Goal: Transaction & Acquisition: Purchase product/service

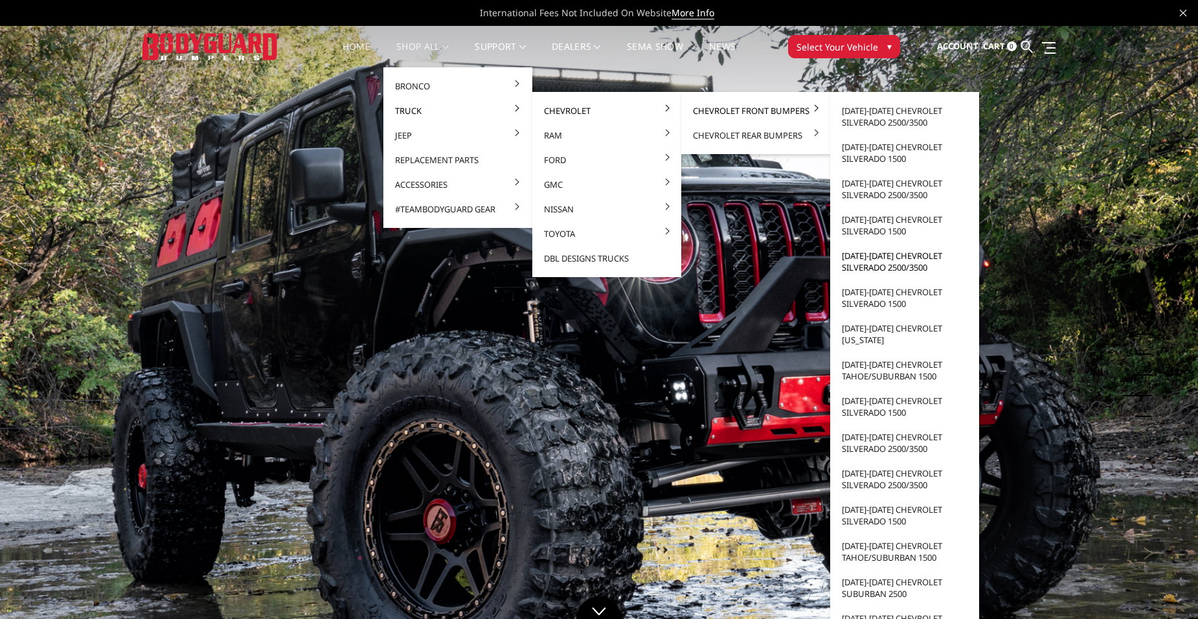
click at [916, 265] on link "[DATE]-[DATE] Chevrolet Silverado 2500/3500" at bounding box center [904, 261] width 139 height 36
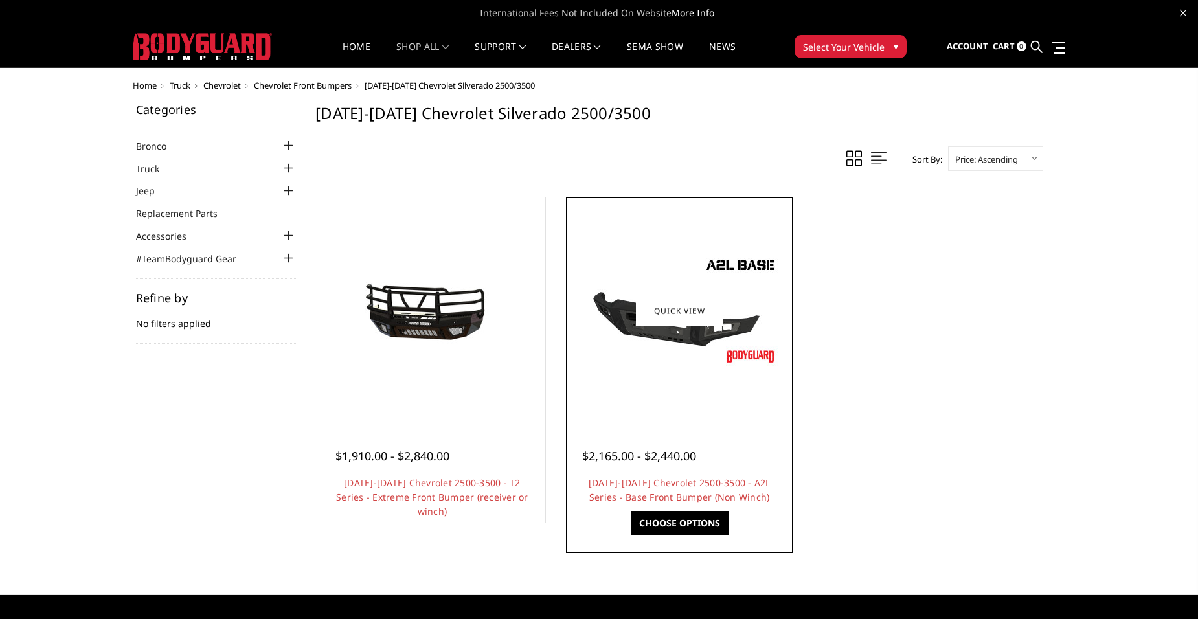
click at [702, 330] on img at bounding box center [679, 311] width 207 height 117
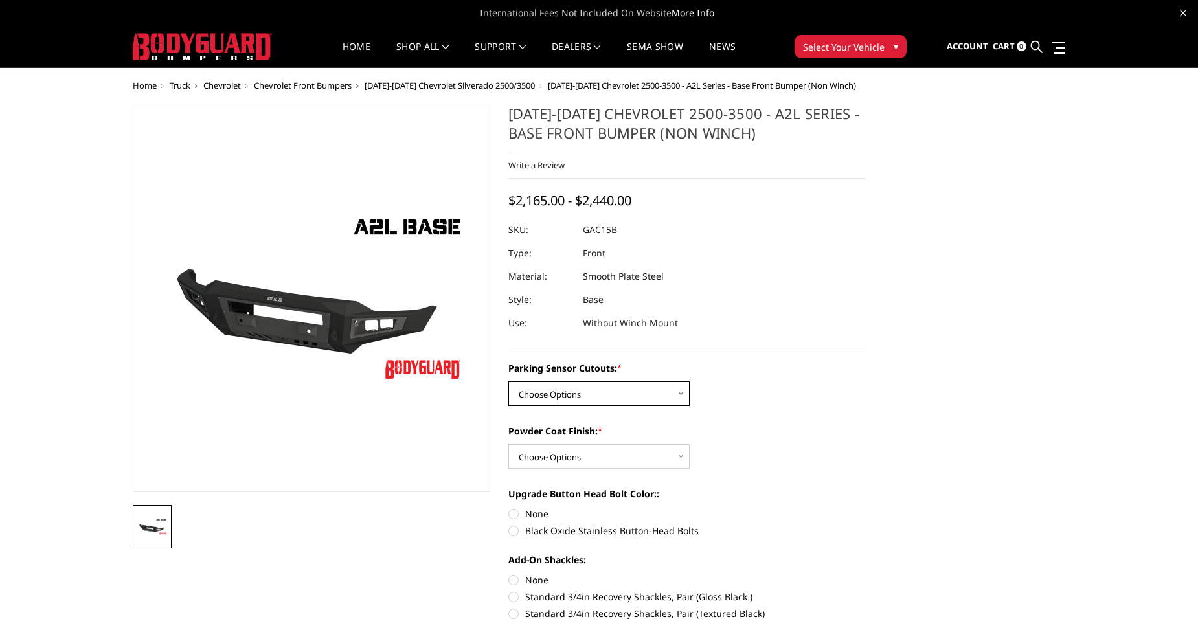
click at [627, 385] on select "Choose Options WITH Parking Sensor Cutouts WITHOUT Parking Sensor Cutouts" at bounding box center [598, 393] width 181 height 25
select select "3881"
click at [508, 381] on select "Choose Options WITH Parking Sensor Cutouts WITHOUT Parking Sensor Cutouts" at bounding box center [598, 393] width 181 height 25
click at [657, 458] on select "Choose Options Bare Metal Textured Black Powder Coat" at bounding box center [598, 456] width 181 height 25
click at [508, 444] on select "Choose Options Bare Metal Textured Black Powder Coat" at bounding box center [598, 456] width 181 height 25
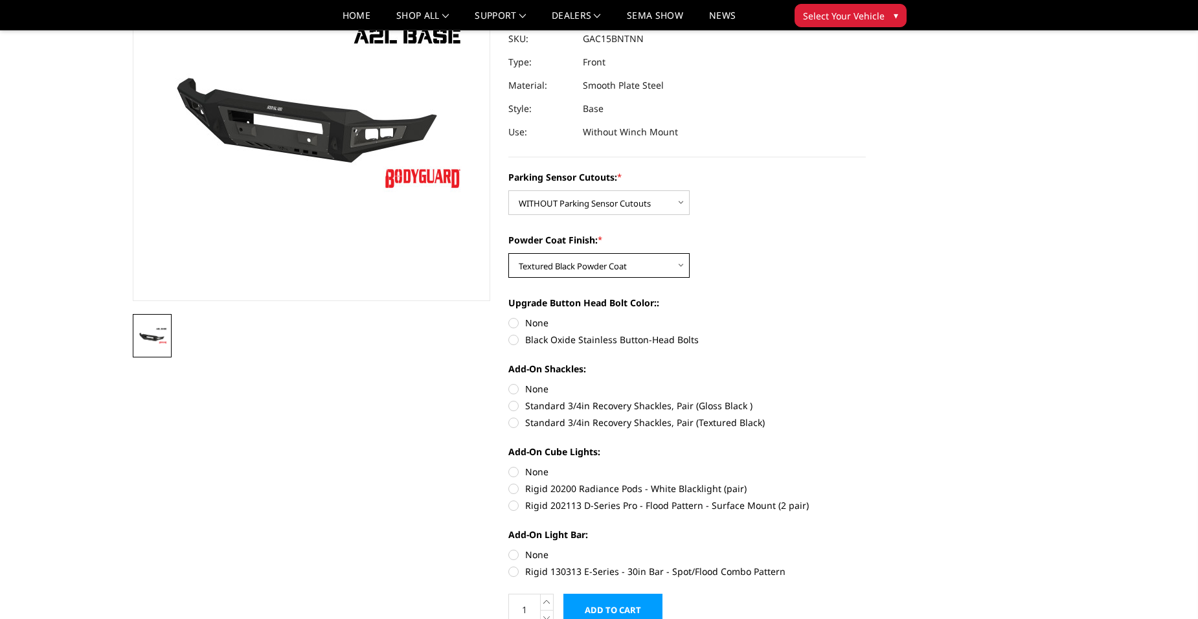
scroll to position [130, 0]
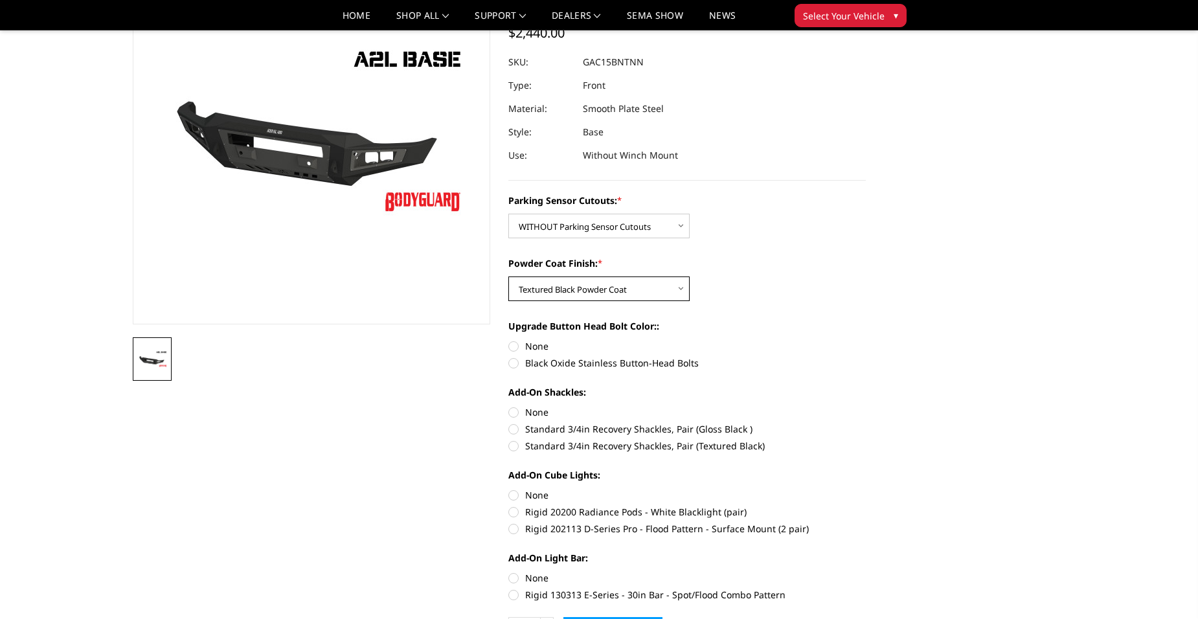
click at [663, 289] on select "Choose Options Bare Metal Textured Black Powder Coat" at bounding box center [598, 288] width 181 height 25
select select "3882"
click at [508, 276] on select "Choose Options Bare Metal Textured Black Powder Coat" at bounding box center [598, 288] width 181 height 25
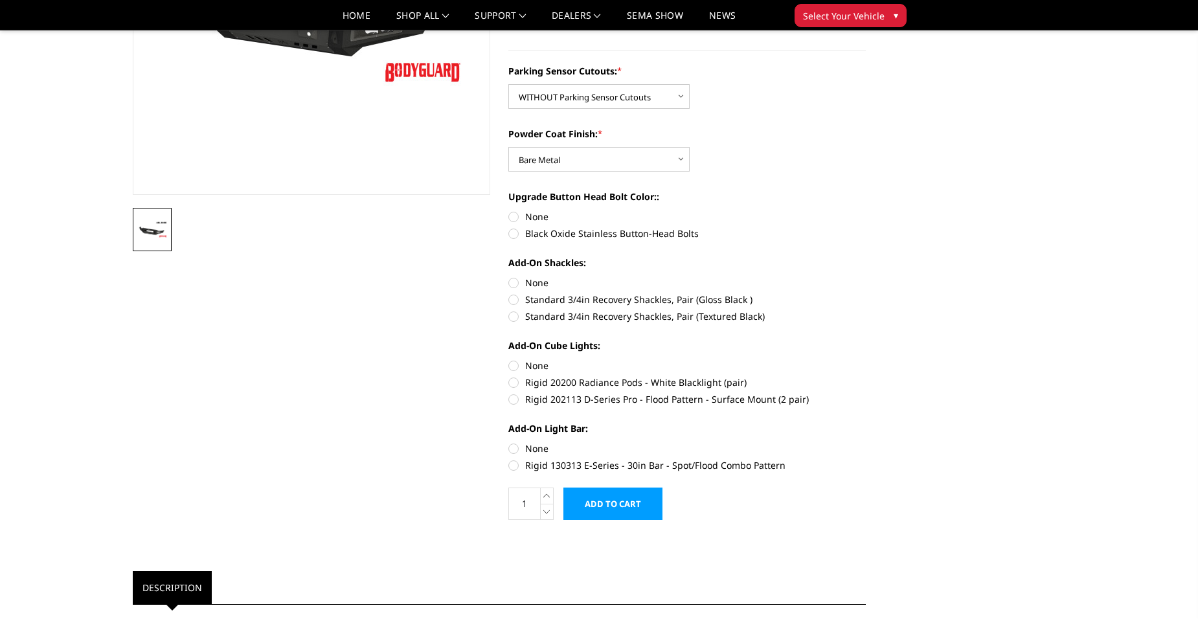
click at [515, 231] on label "Black Oxide Stainless Button-Head Bolts" at bounding box center [686, 234] width 357 height 14
click at [866, 210] on input "Black Oxide Stainless Button-Head Bolts" at bounding box center [866, 210] width 1 height 1
radio input "true"
click at [510, 282] on label "None" at bounding box center [686, 283] width 357 height 14
click at [509, 276] on input "None" at bounding box center [508, 276] width 1 height 1
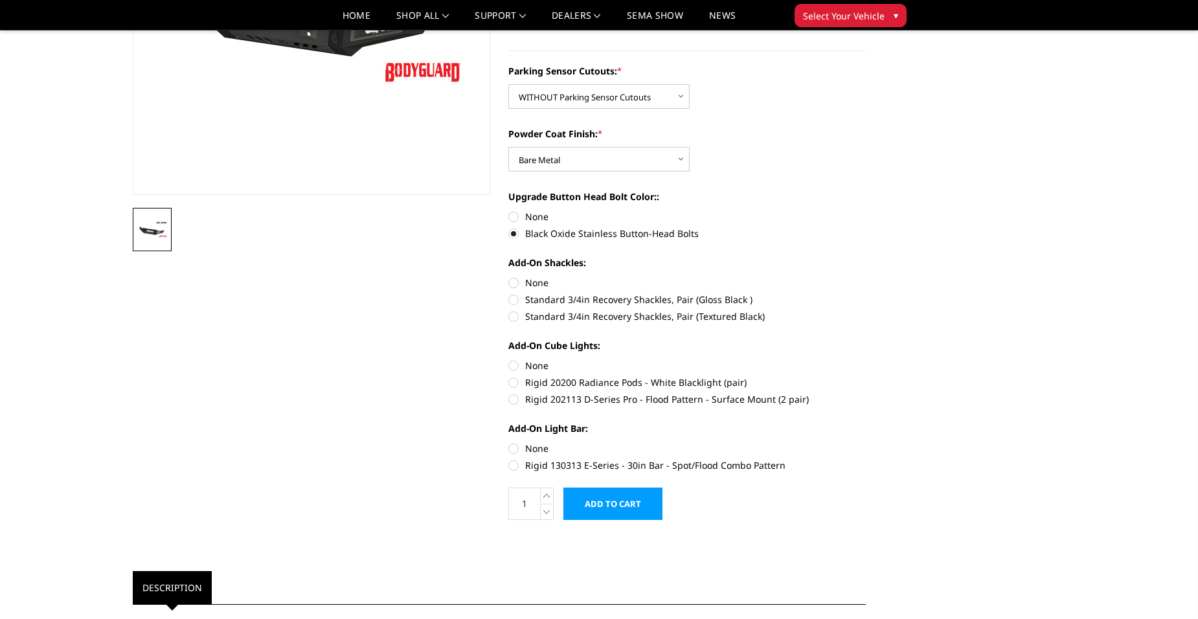
radio input "true"
click at [511, 363] on label "None" at bounding box center [686, 366] width 357 height 14
click at [509, 359] on input "None" at bounding box center [508, 359] width 1 height 1
radio input "true"
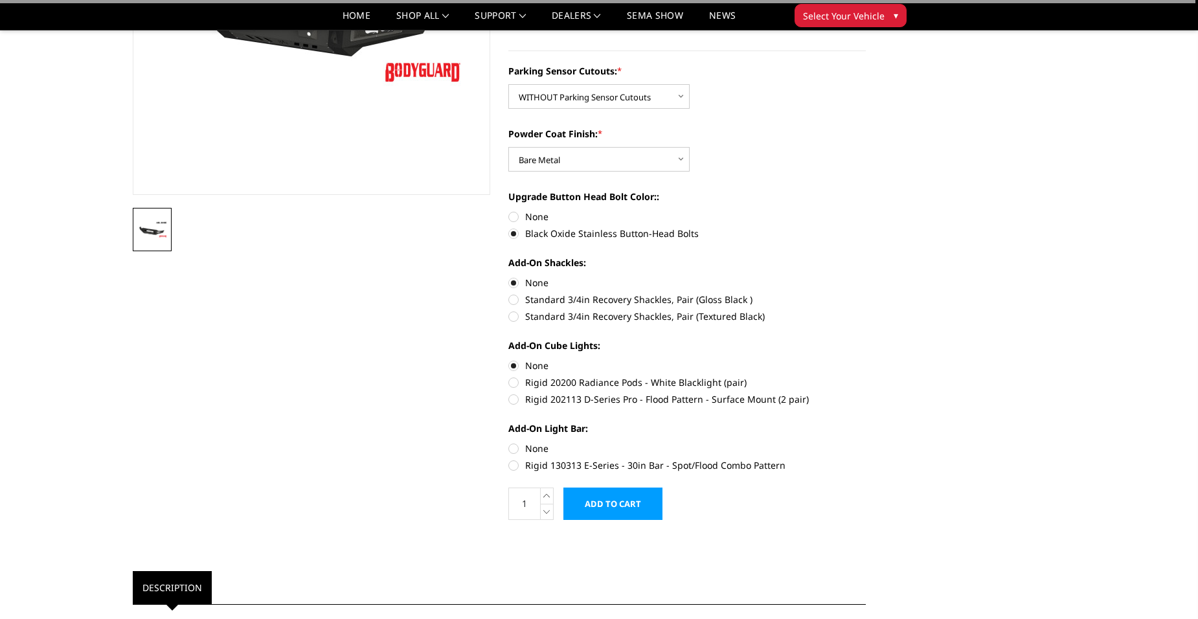
click at [513, 447] on label "None" at bounding box center [686, 449] width 357 height 14
click at [509, 442] on input "None" at bounding box center [508, 442] width 1 height 1
radio input "true"
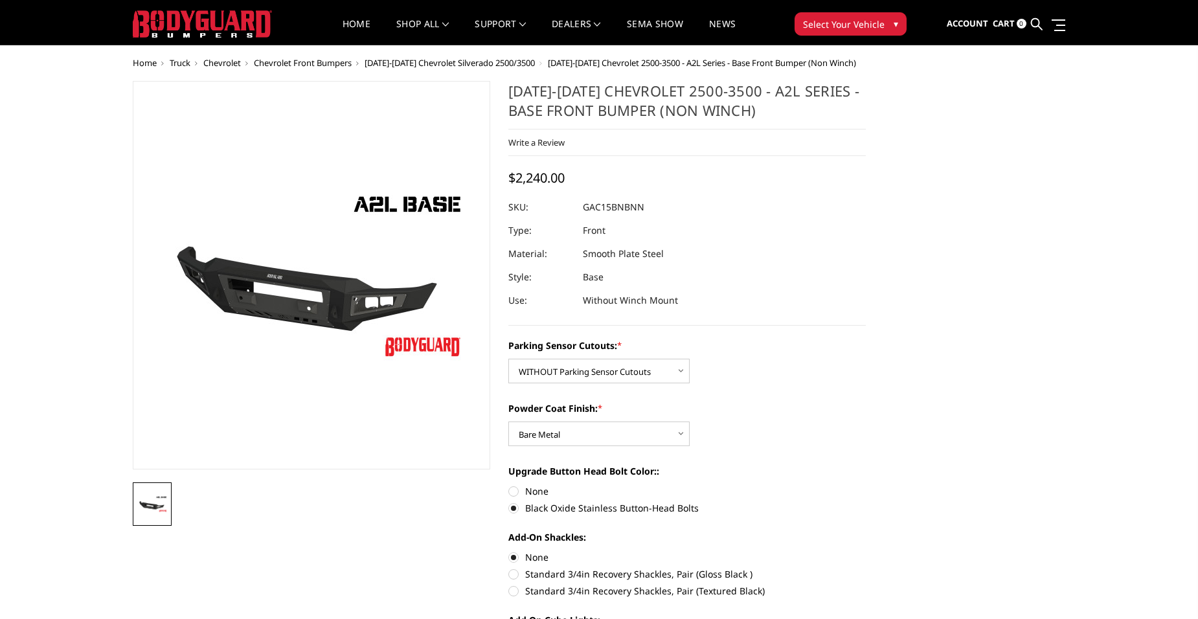
scroll to position [0, 0]
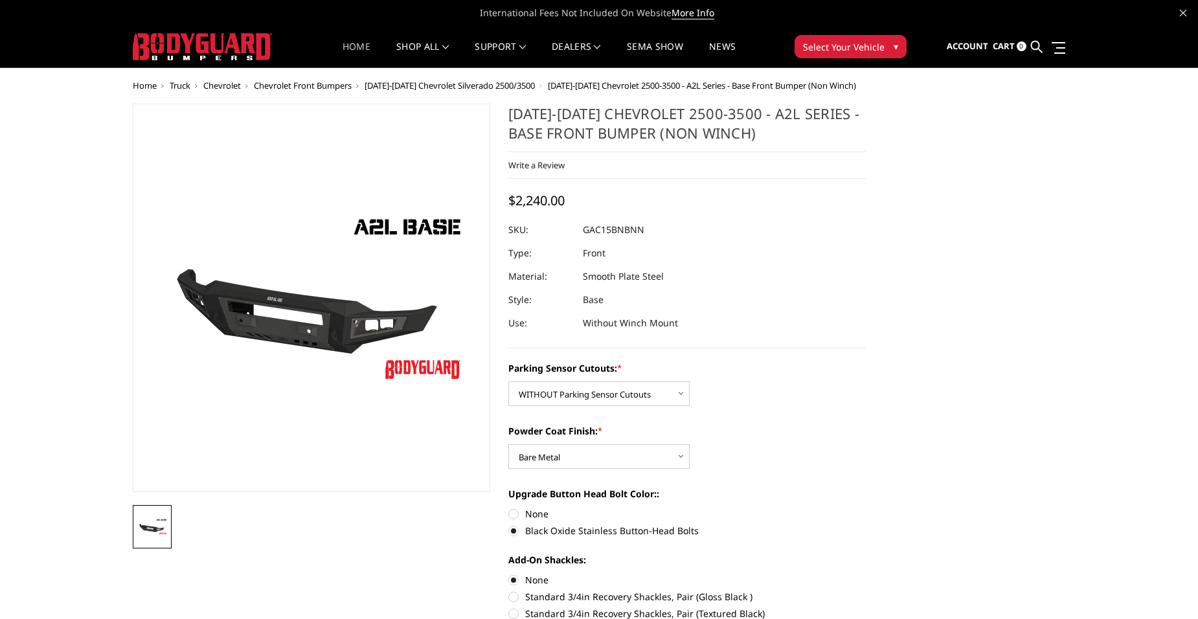
click at [353, 45] on link "Home" at bounding box center [357, 54] width 28 height 25
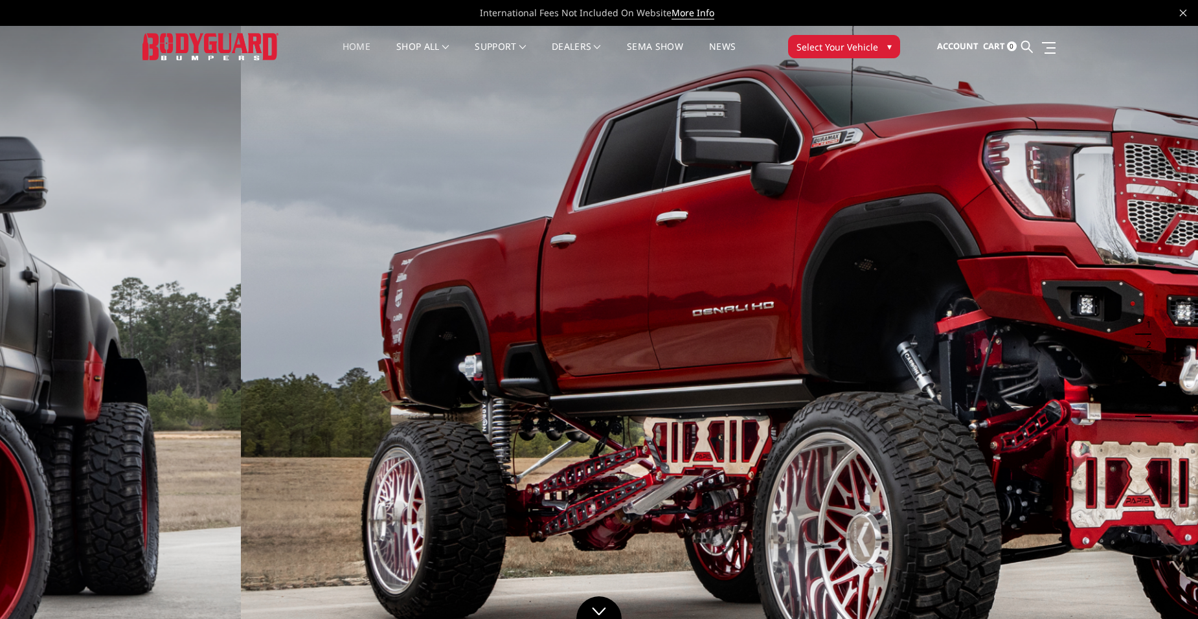
drag, startPoint x: 501, startPoint y: 284, endPoint x: 1002, endPoint y: 279, distance: 501.2
click at [1002, 279] on img at bounding box center [840, 363] width 1198 height 674
